Goal: Find specific page/section: Locate a particular part of the current website

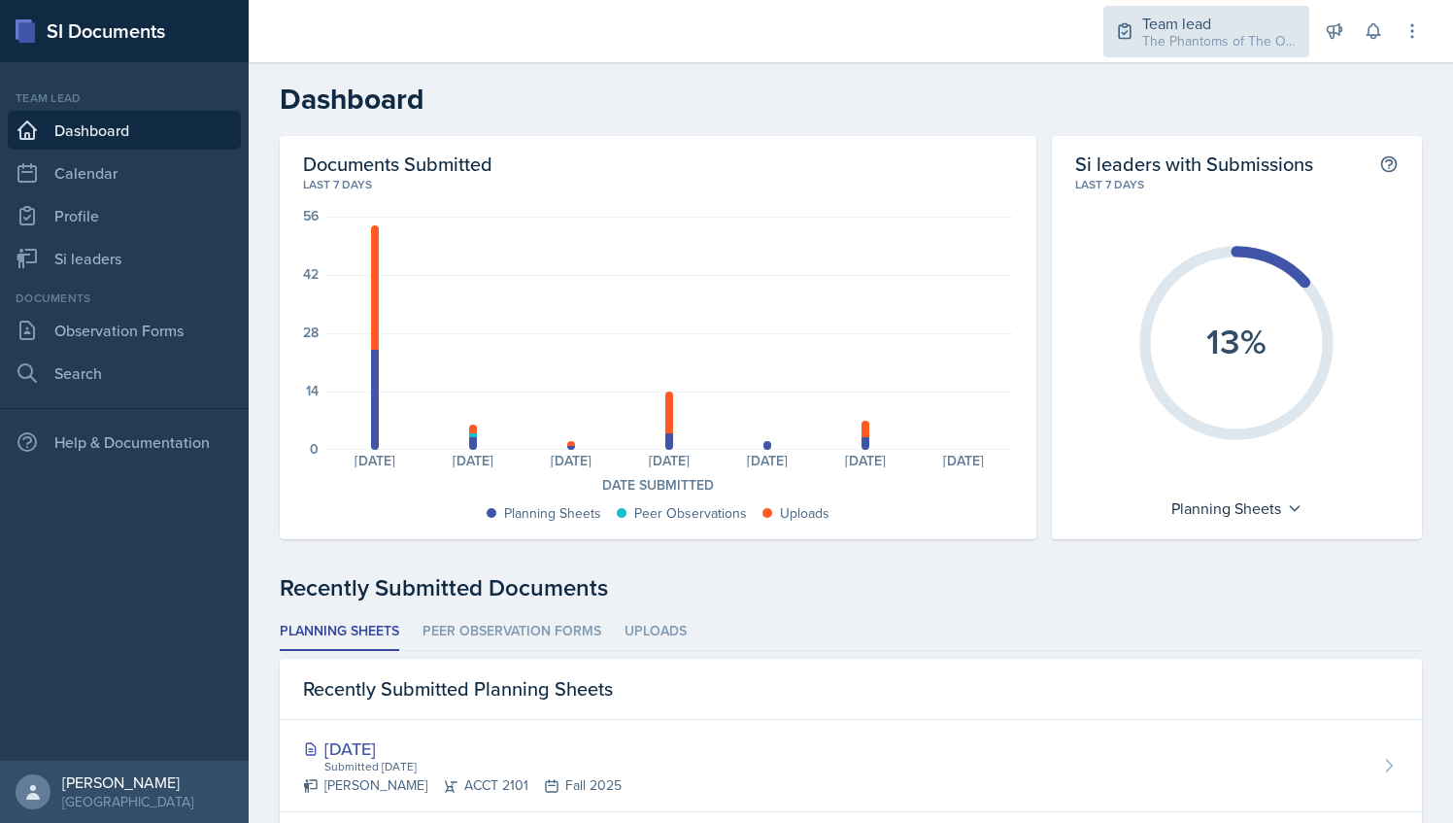
click at [1195, 46] on div "The Phantoms of The Opera / Fall 2025" at bounding box center [1220, 41] width 155 height 20
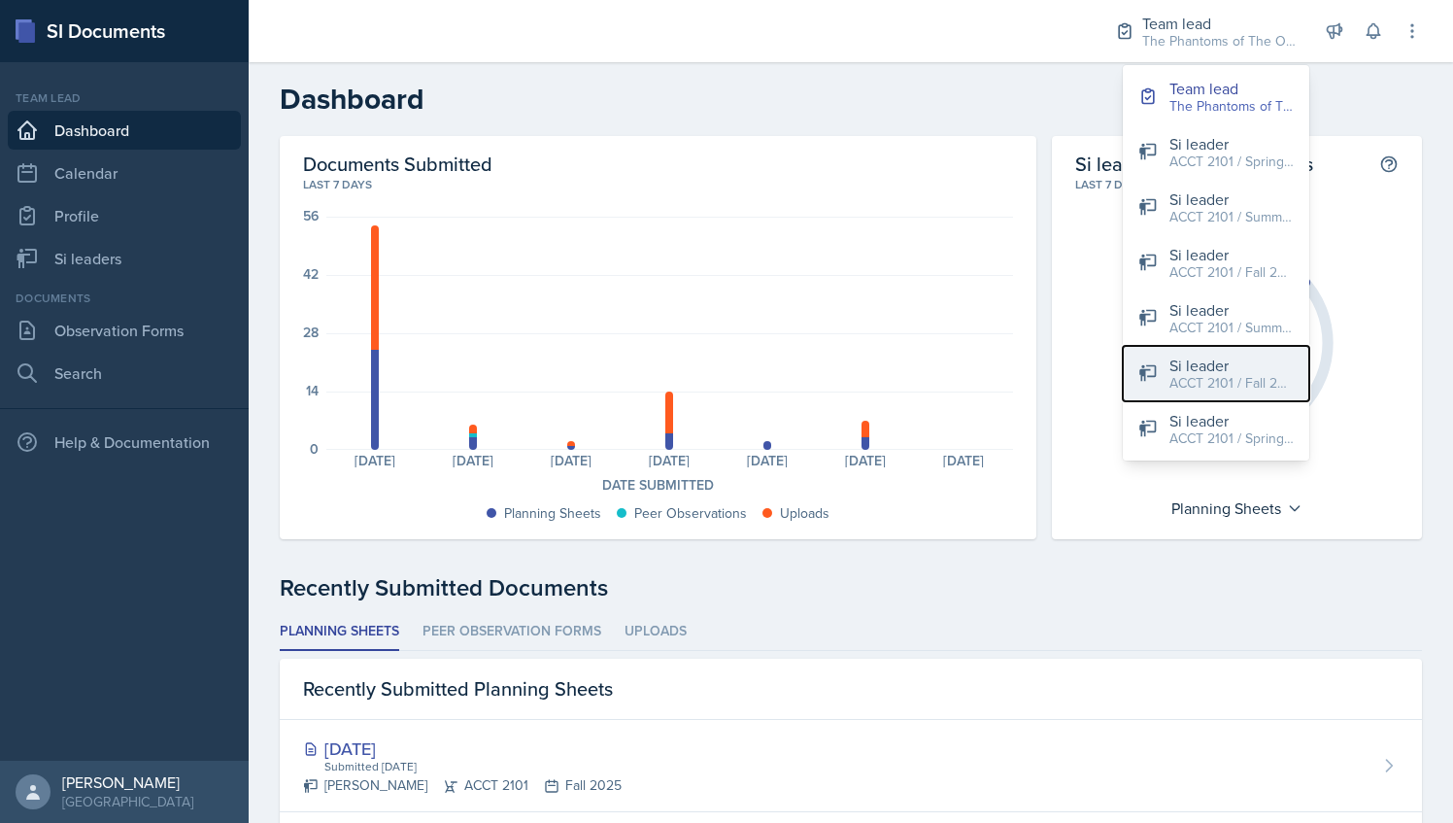
click at [1203, 357] on div "Si leader" at bounding box center [1232, 365] width 124 height 23
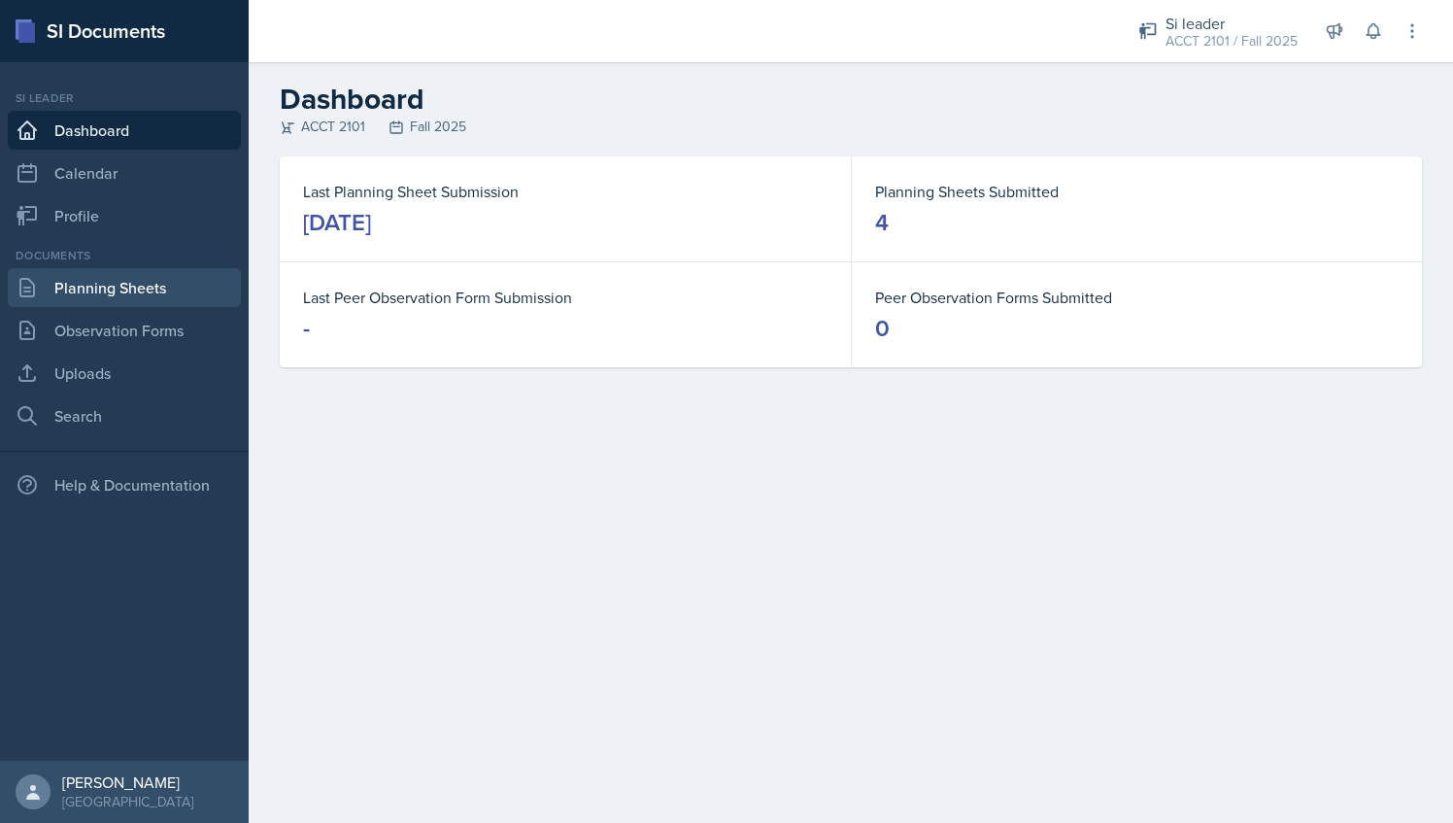
click at [153, 276] on link "Planning Sheets" at bounding box center [124, 287] width 233 height 39
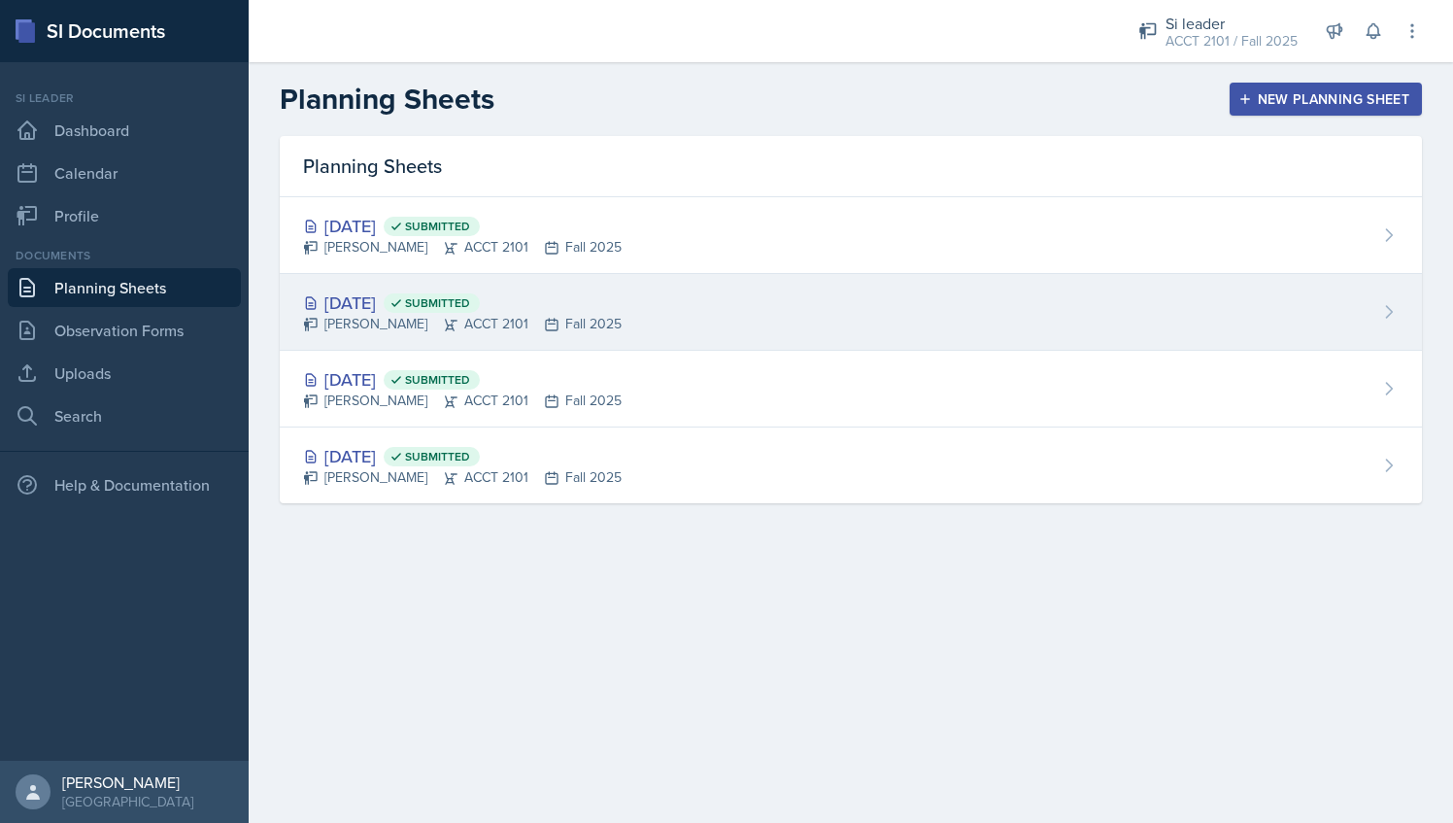
click at [431, 331] on div "[PERSON_NAME] ACCT 2101 Fall 2025" at bounding box center [462, 324] width 319 height 20
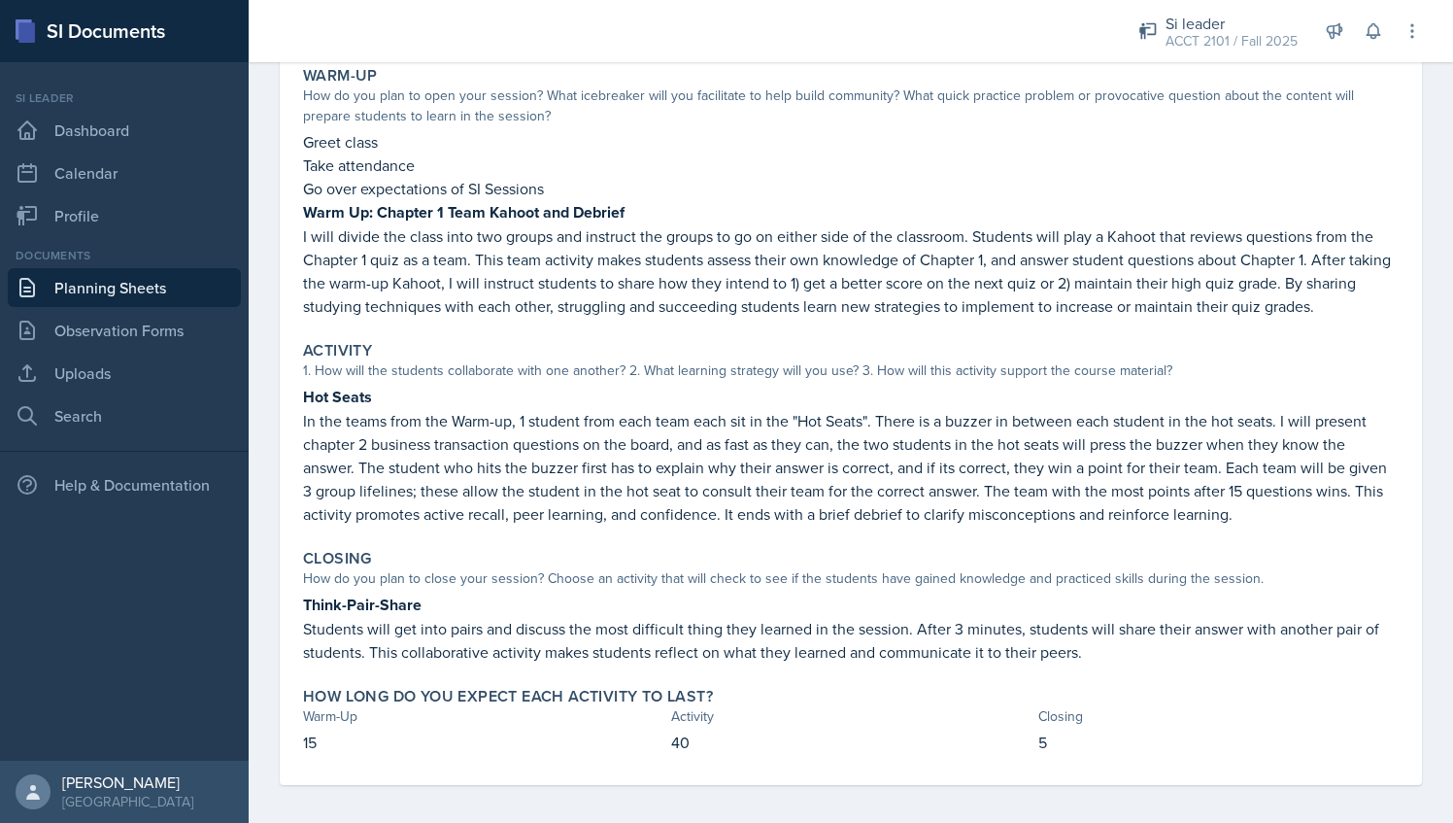
scroll to position [191, 0]
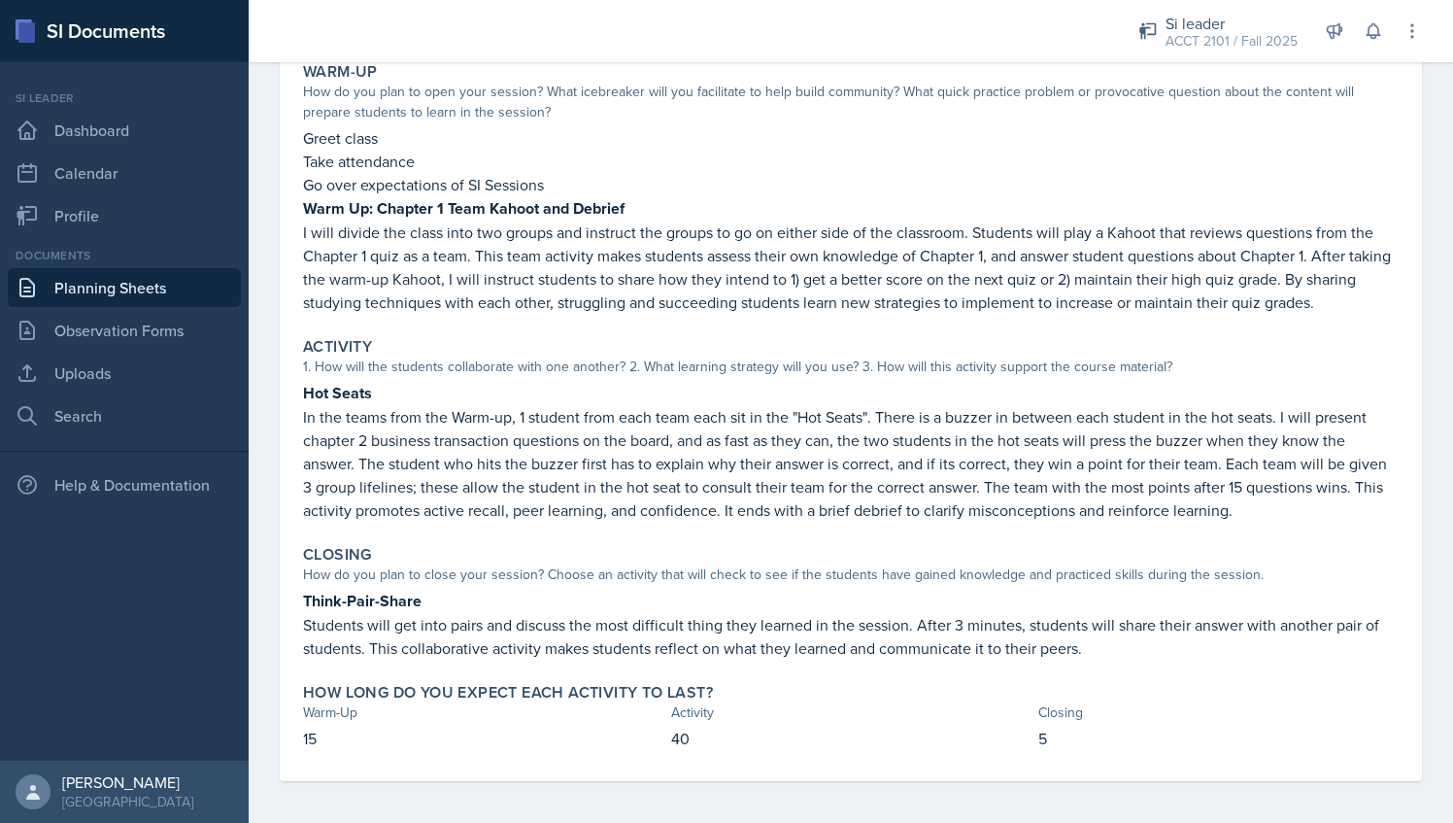
click at [659, 510] on p "In the teams from the Warm-up, 1 student from each team each sit in the "Hot Se…" at bounding box center [851, 463] width 1096 height 117
click at [701, 505] on p "In the teams from the Warm-up, 1 student from each team each sit in the "Hot Se…" at bounding box center [851, 463] width 1096 height 117
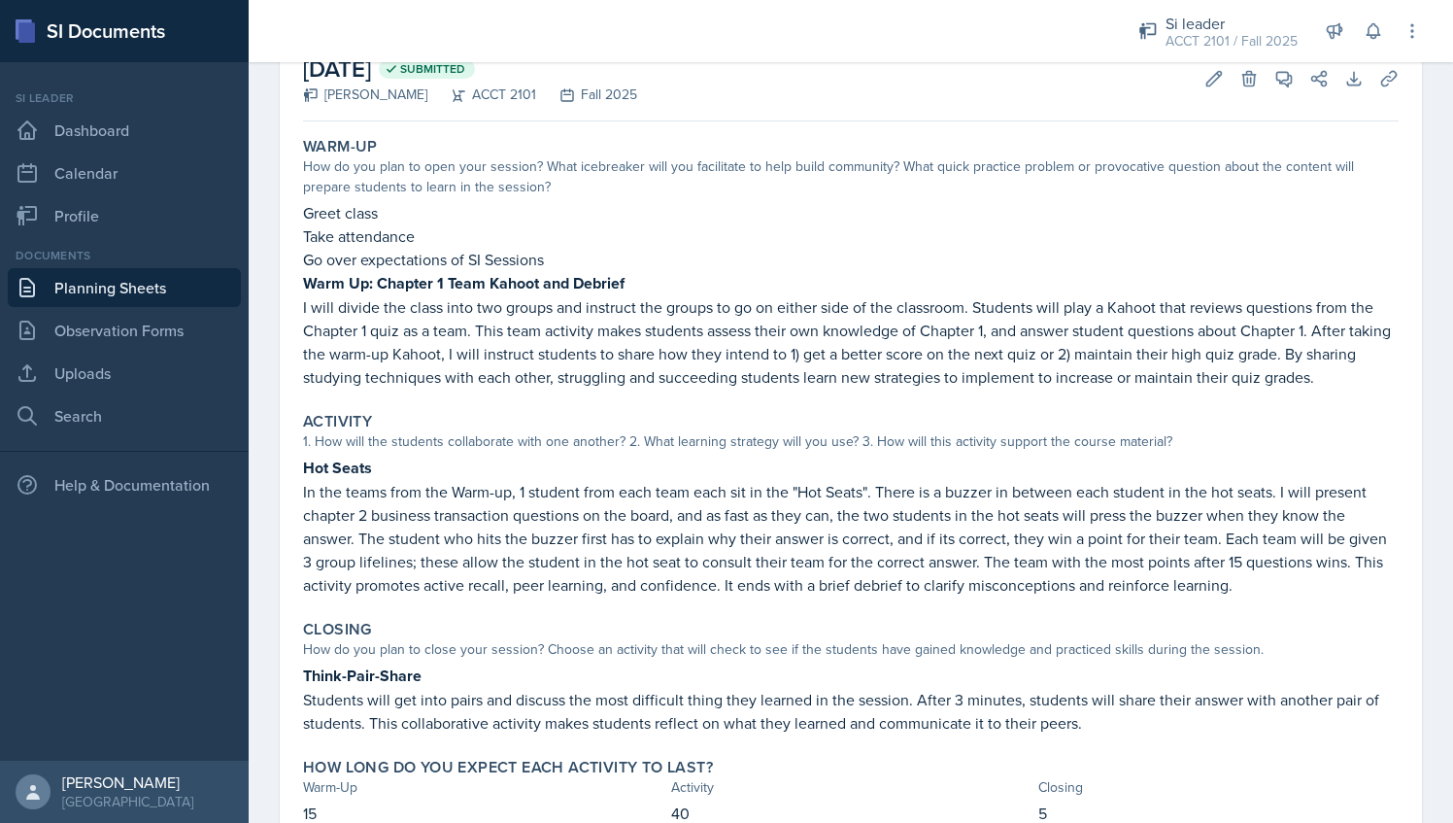
scroll to position [89, 0]
